Goal: Information Seeking & Learning: Check status

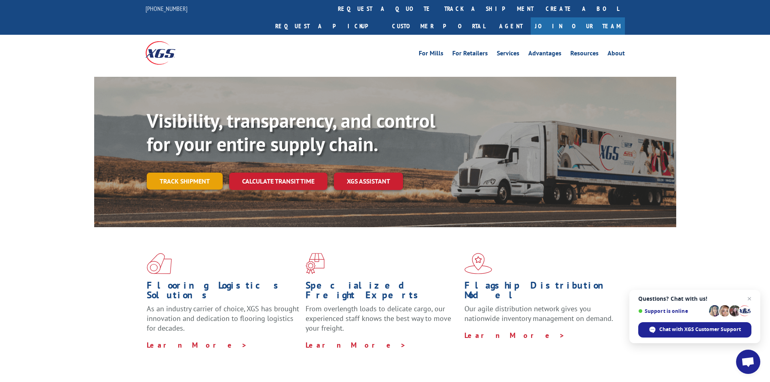
click at [192, 173] on link "Track shipment" at bounding box center [185, 181] width 76 height 17
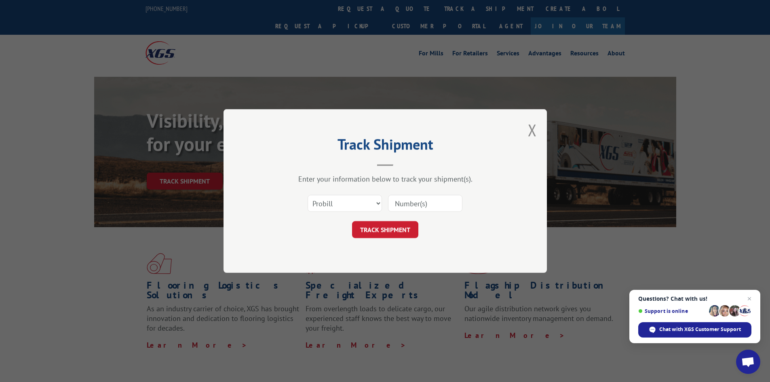
click at [424, 195] on div at bounding box center [425, 203] width 74 height 19
click at [427, 206] on input at bounding box center [425, 203] width 74 height 17
paste input "17496355"
type input "17496355"
click at [381, 225] on button "TRACK SHIPMENT" at bounding box center [385, 229] width 66 height 17
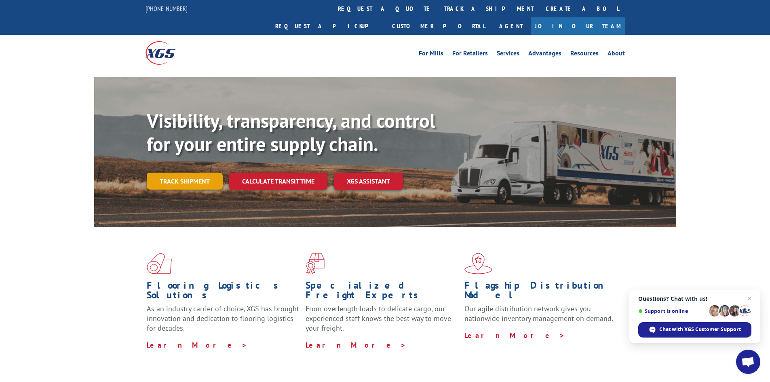
click at [204, 173] on link "Track shipment" at bounding box center [185, 181] width 76 height 17
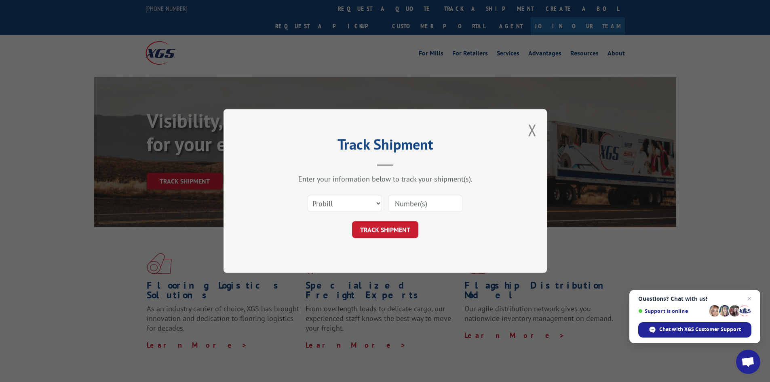
click at [423, 207] on input at bounding box center [425, 203] width 74 height 17
paste input "17496389"
type input "17496389"
click at [398, 235] on button "TRACK SHIPMENT" at bounding box center [385, 229] width 66 height 17
